Goal: Find specific page/section: Find specific page/section

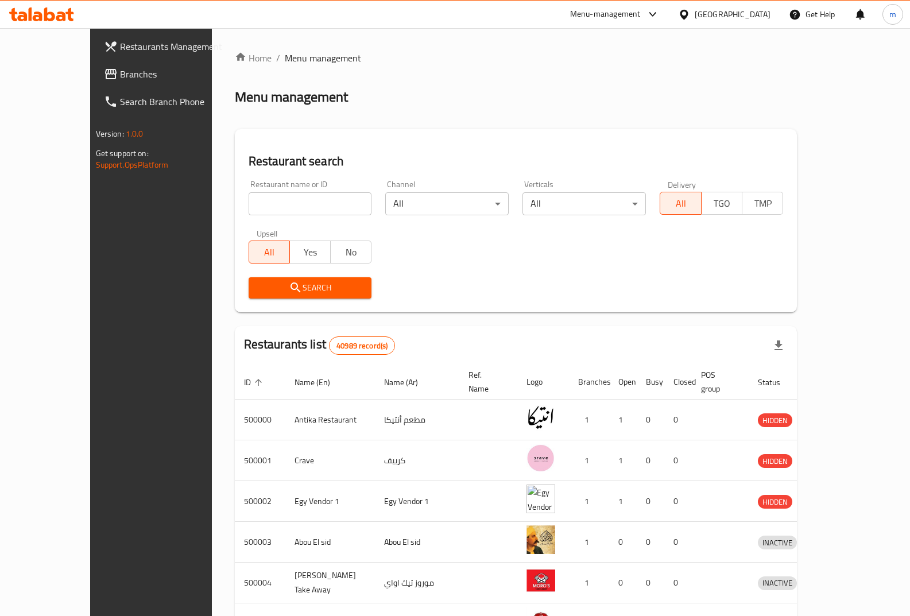
click at [280, 205] on input "search" at bounding box center [310, 203] width 123 height 23
paste input "341479497"
type input "341479497"
click at [271, 291] on span "Search" at bounding box center [310, 288] width 105 height 14
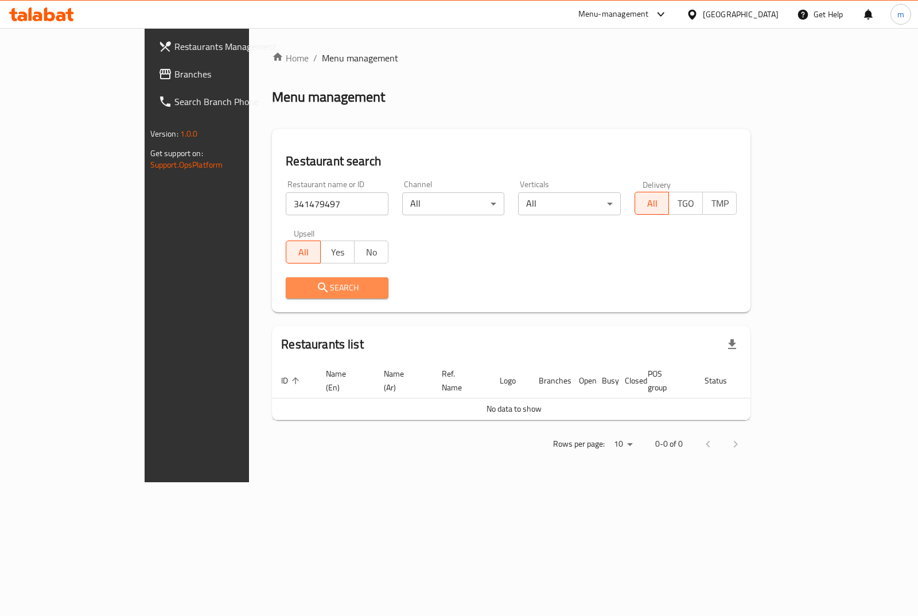
click at [309, 284] on span "Search" at bounding box center [337, 288] width 84 height 14
click at [295, 288] on span "Search" at bounding box center [337, 288] width 84 height 14
click at [295, 287] on span "Search" at bounding box center [337, 288] width 84 height 14
click at [295, 285] on span "Search" at bounding box center [337, 288] width 84 height 14
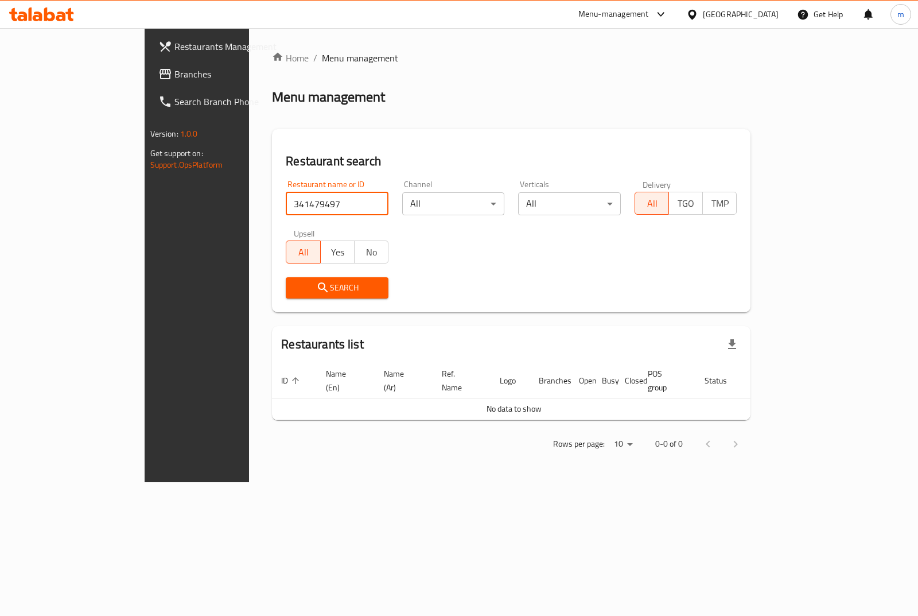
click at [286, 196] on input "341479497" at bounding box center [337, 203] width 103 height 23
click at [286, 198] on input "341479497" at bounding box center [337, 203] width 103 height 23
click at [286, 199] on input "341479497" at bounding box center [337, 203] width 103 height 23
click at [286, 201] on input "341479497" at bounding box center [337, 203] width 103 height 23
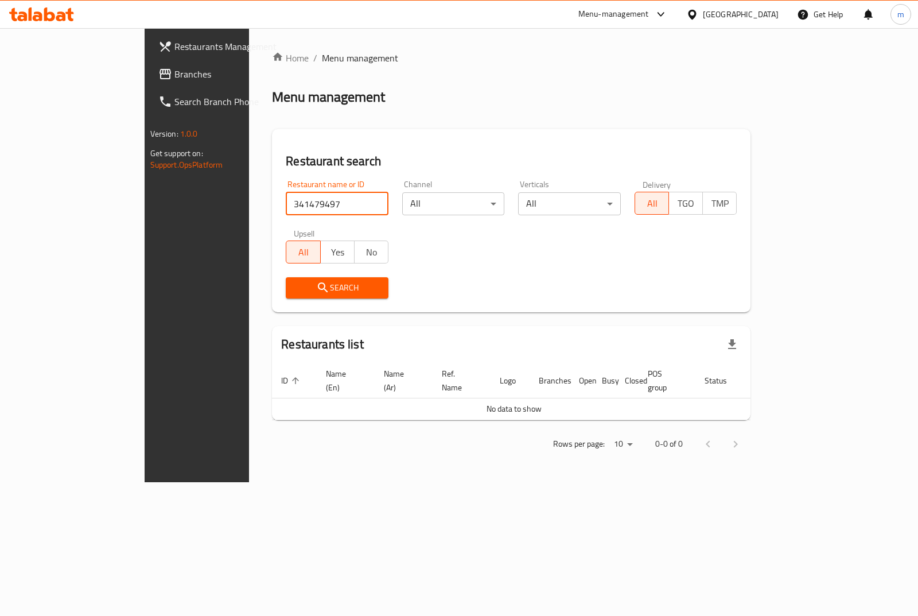
click at [286, 204] on input "341479497" at bounding box center [337, 203] width 103 height 23
paste input "341479497"
type input "341479497"
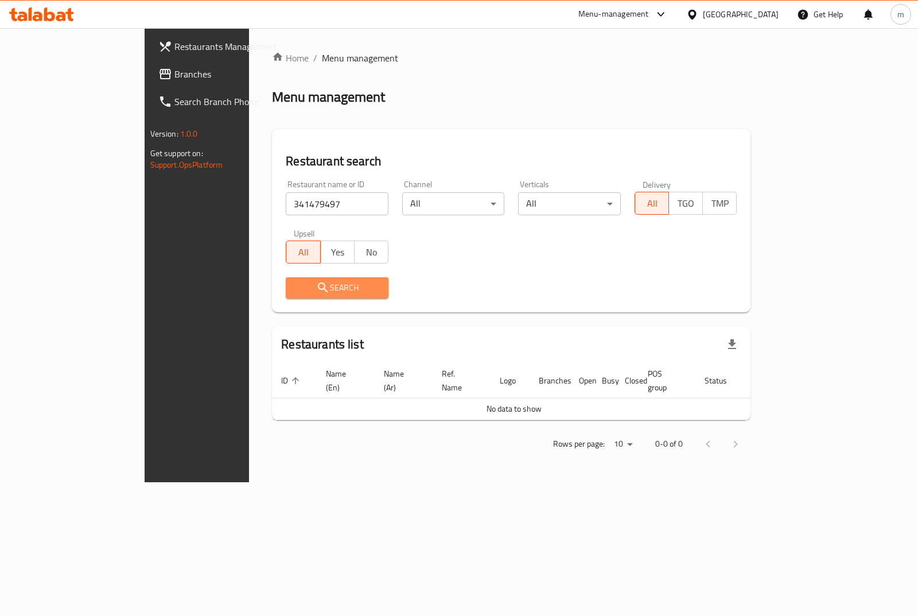
click at [300, 286] on span "Search" at bounding box center [337, 288] width 84 height 14
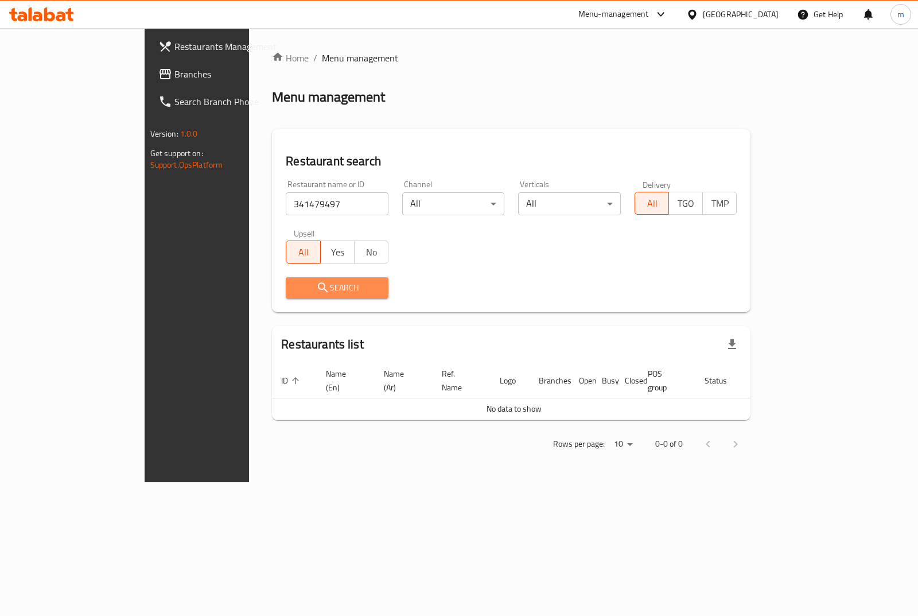
click at [300, 286] on span "Search" at bounding box center [337, 288] width 84 height 14
click at [286, 203] on input "341479497" at bounding box center [337, 203] width 103 height 23
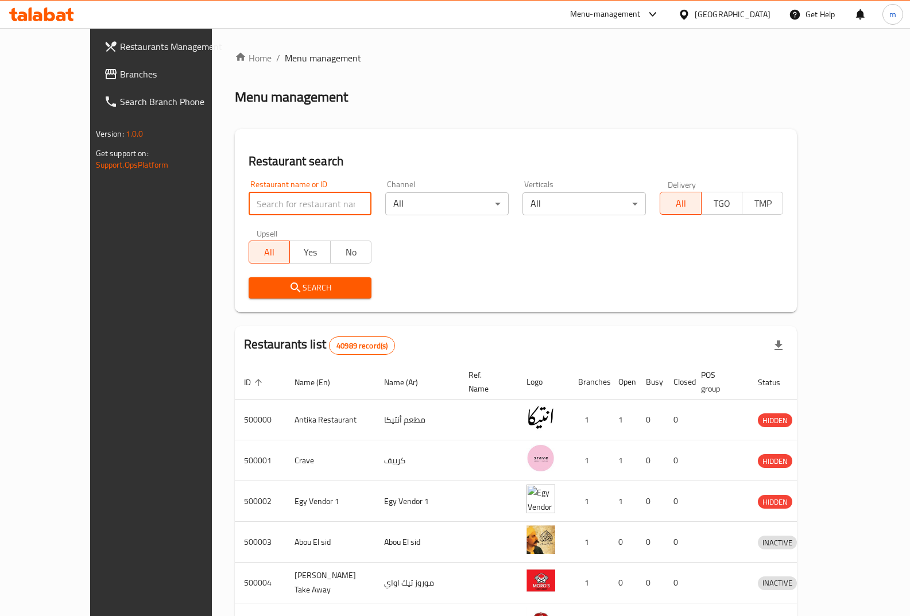
drag, startPoint x: 273, startPoint y: 196, endPoint x: 58, endPoint y: 77, distance: 245.9
click at [120, 77] on span "Branches" at bounding box center [176, 74] width 113 height 14
